Goal: Information Seeking & Learning: Learn about a topic

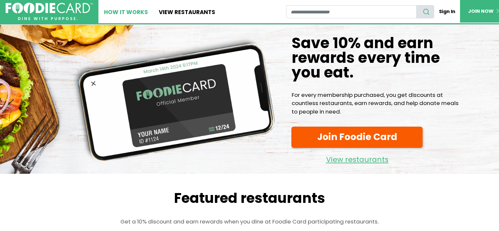
click at [132, 10] on link "How It Works" at bounding box center [125, 11] width 55 height 23
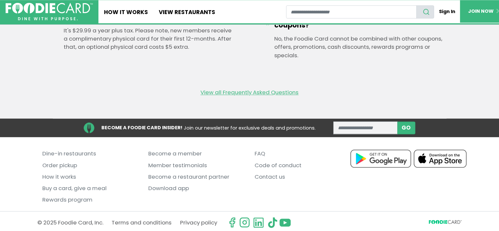
scroll to position [990, 0]
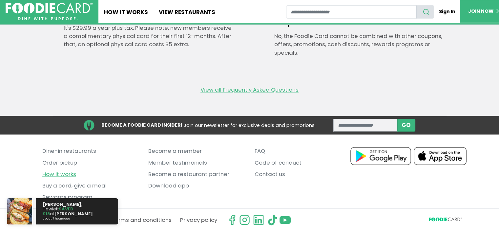
click at [63, 172] on link "How it works" at bounding box center [90, 174] width 96 height 11
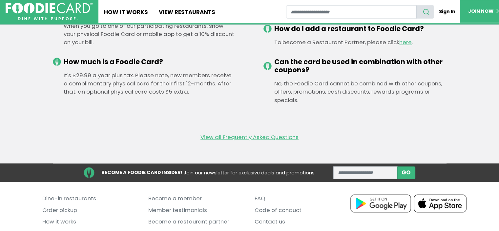
scroll to position [945, 0]
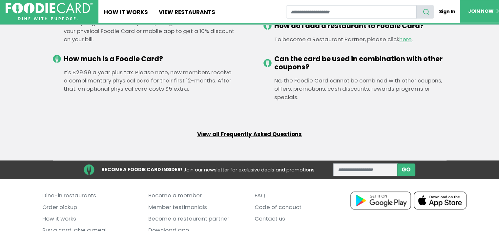
click at [259, 133] on link "View all Frequently Asked Questions" at bounding box center [249, 135] width 105 height 8
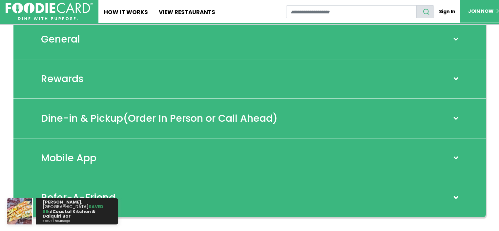
scroll to position [45, 0]
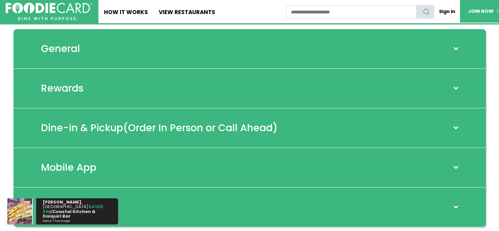
click at [455, 48] on span at bounding box center [455, 48] width 9 height 5
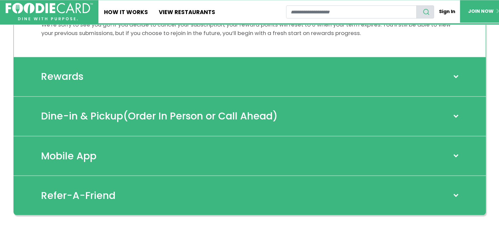
scroll to position [1100, 0]
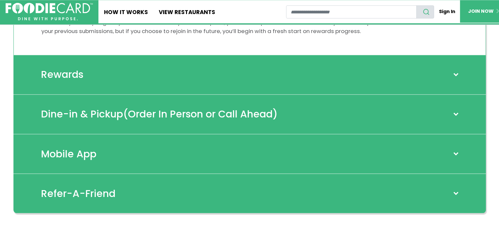
click at [456, 118] on div "Dine-in & Pickup (Order In Person or Call Ahead)" at bounding box center [249, 115] width 472 height 40
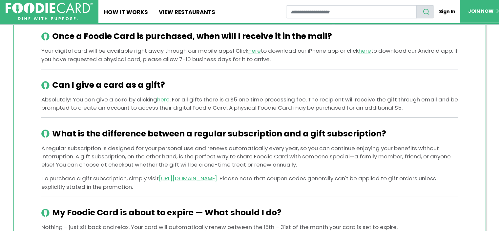
scroll to position [136, 0]
